Goal: Find specific page/section: Find specific page/section

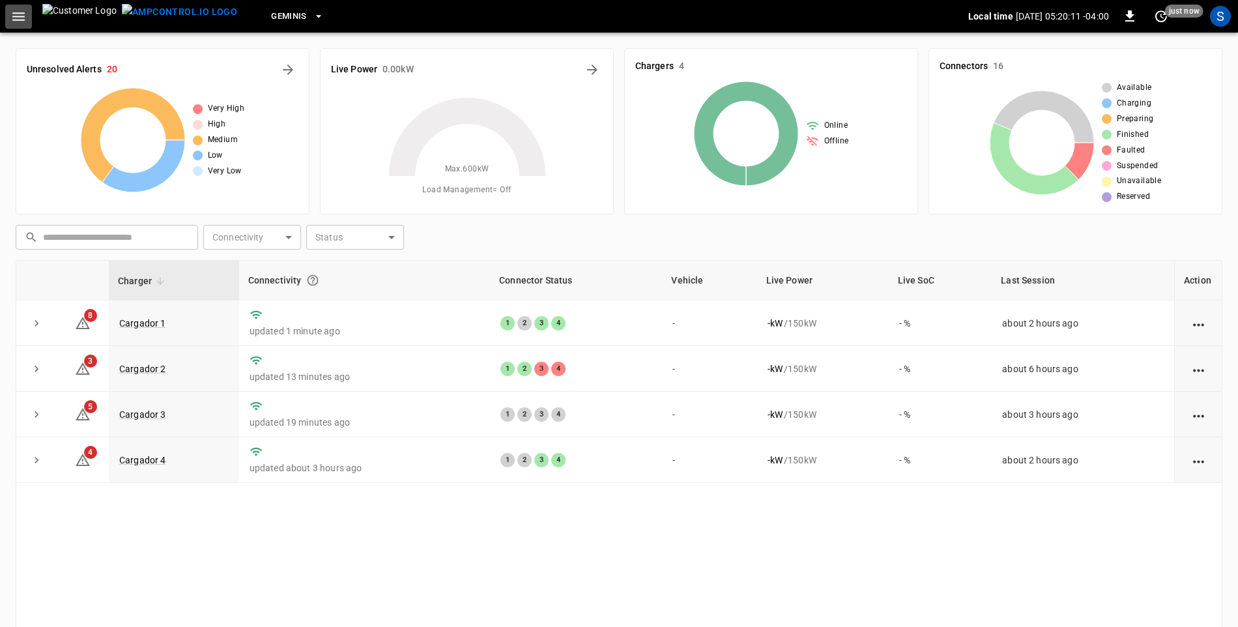
click at [20, 21] on icon "button" at bounding box center [18, 16] width 16 height 16
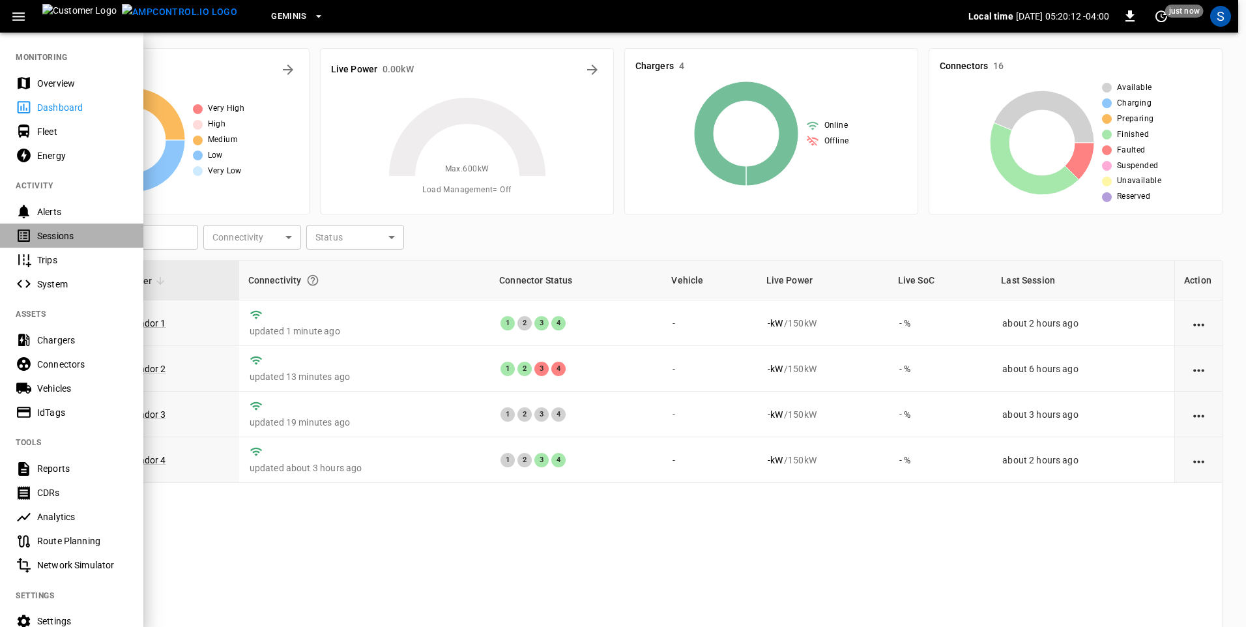
click at [47, 239] on div "Sessions" at bounding box center [82, 235] width 91 height 13
